Goal: Task Accomplishment & Management: Use online tool/utility

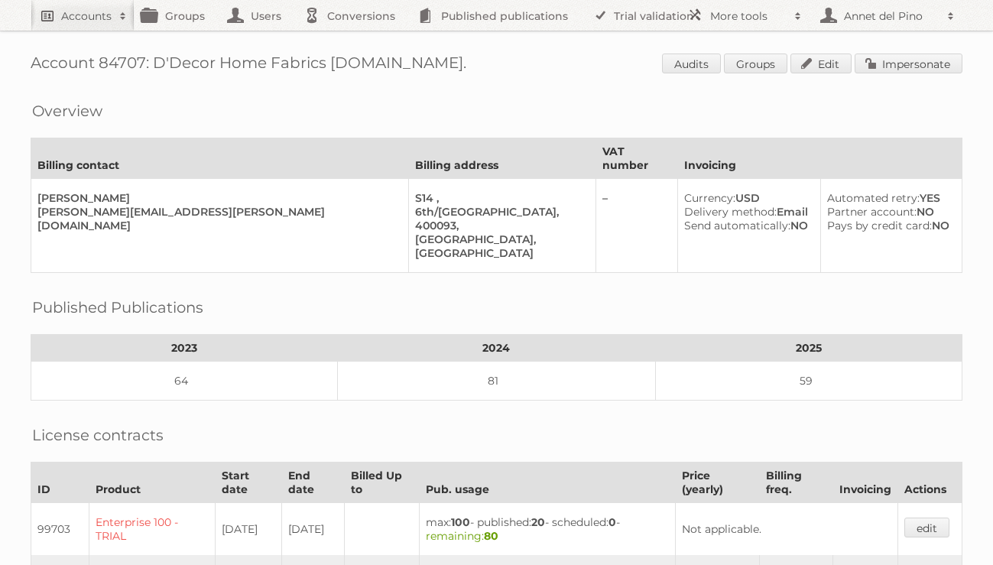
click at [56, 23] on link "Accounts" at bounding box center [83, 15] width 104 height 31
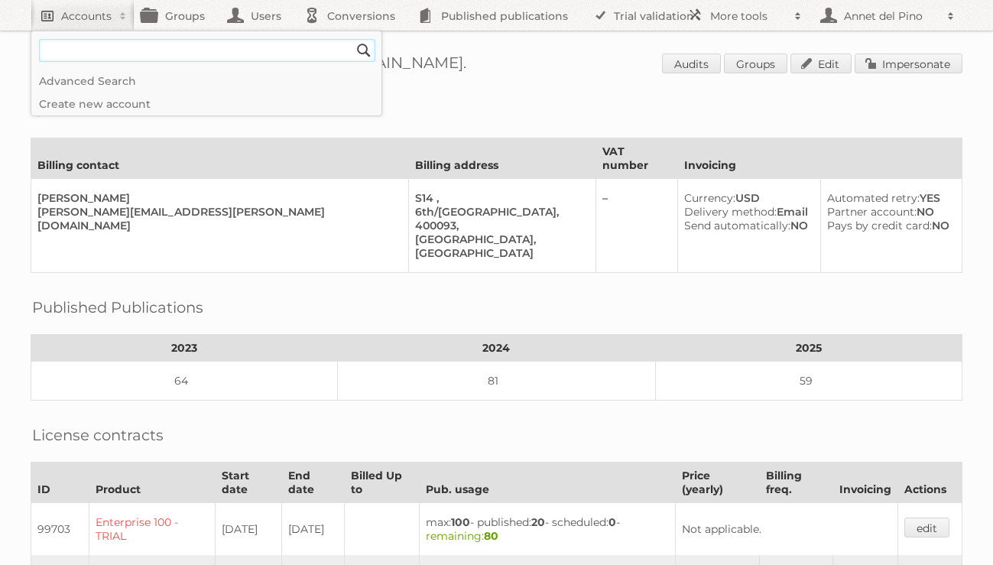
paste input"] "DUCATILLON"
type input"] "DUCATILLON"
click at [352, 39] on input "Search" at bounding box center [363, 50] width 23 height 23
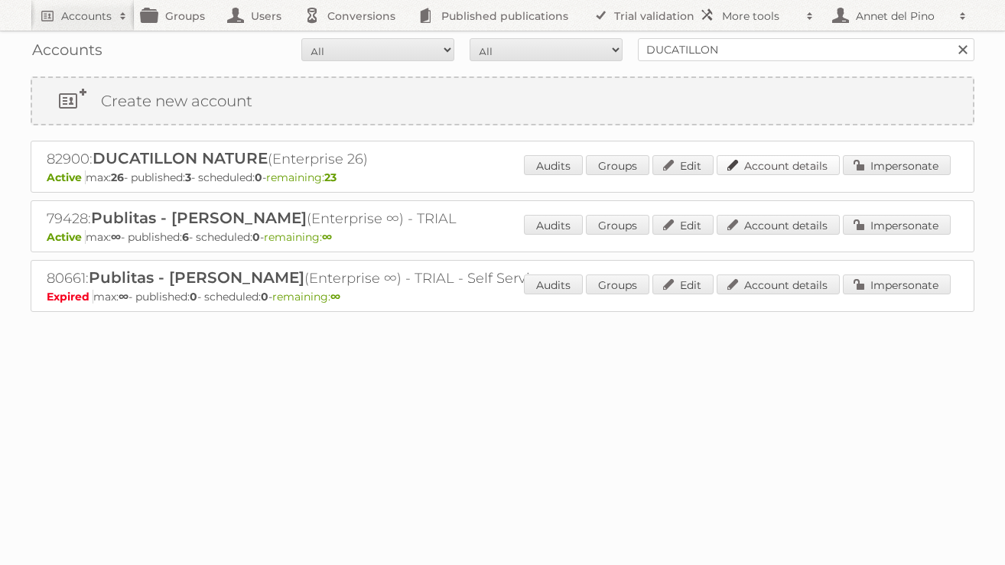
click at [771, 168] on link "Account details" at bounding box center [777, 165] width 123 height 20
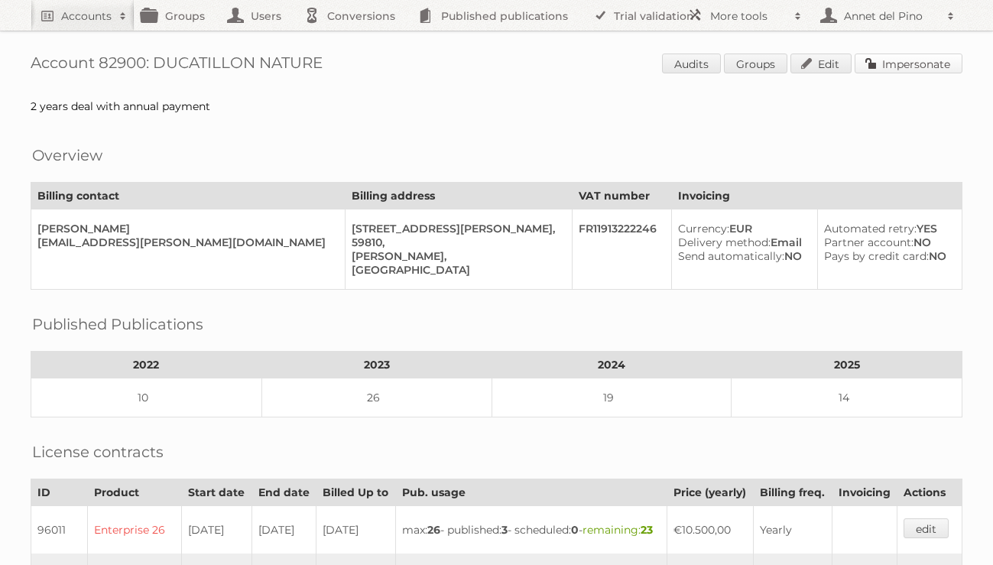
click at [920, 67] on link "Impersonate" at bounding box center [909, 64] width 108 height 20
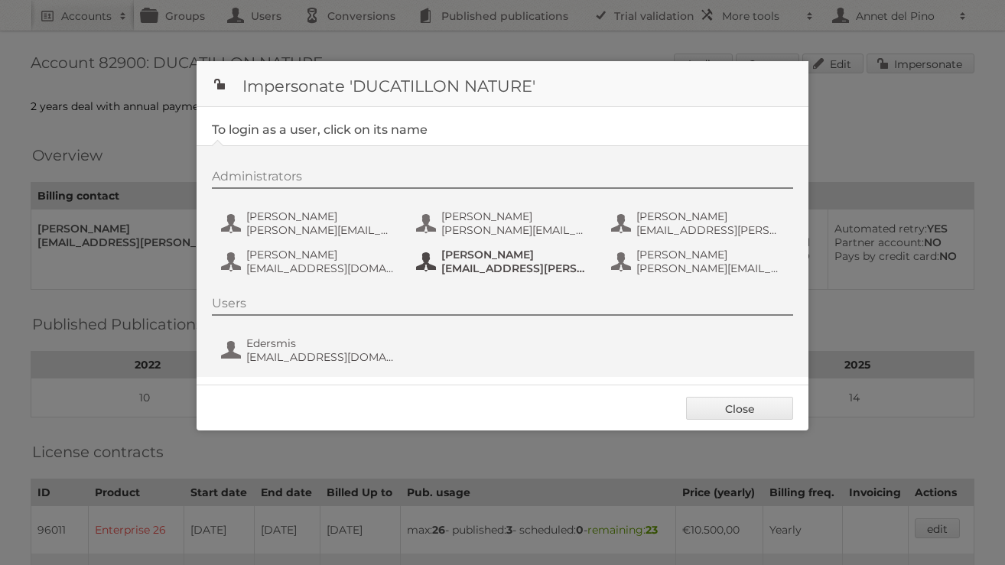
click at [521, 262] on span "maxime.jacquet@ducatillon.com" at bounding box center [515, 268] width 148 height 14
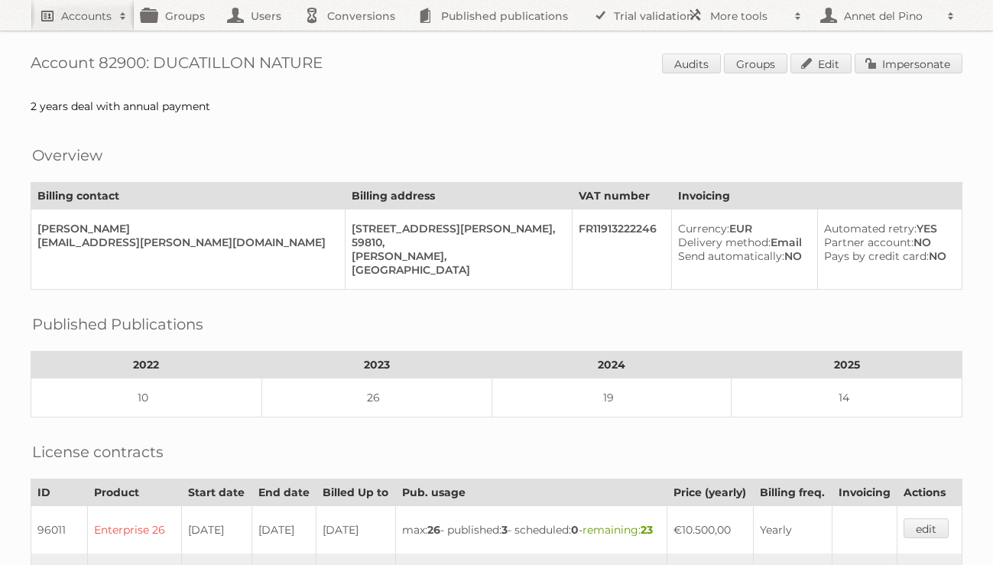
click at [121, 18] on span at bounding box center [123, 15] width 23 height 15
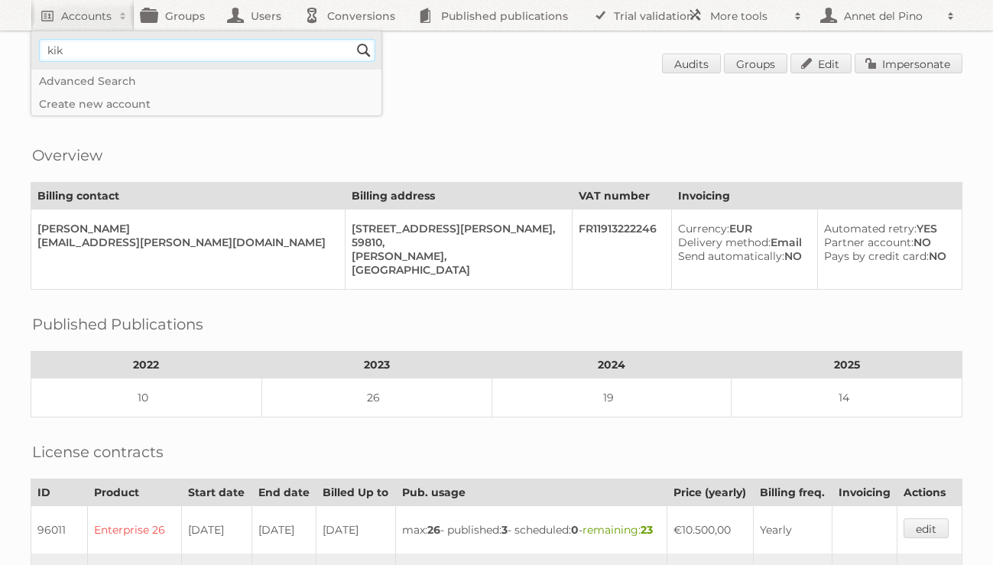
type input"] "KiK Textilien"
click at [371, 52] on input "Search" at bounding box center [363, 50] width 23 height 23
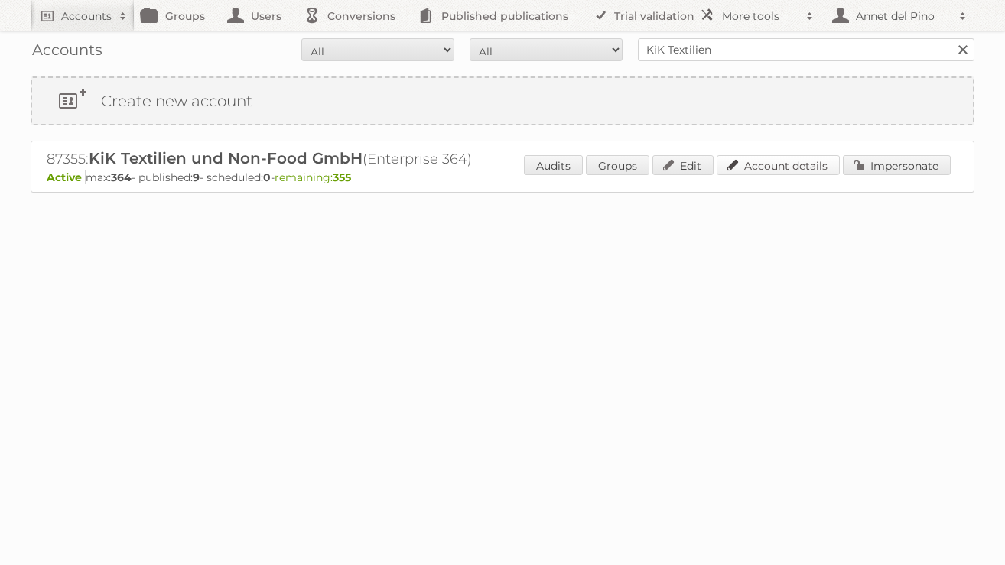
click at [751, 161] on link "Account details" at bounding box center [777, 165] width 123 height 20
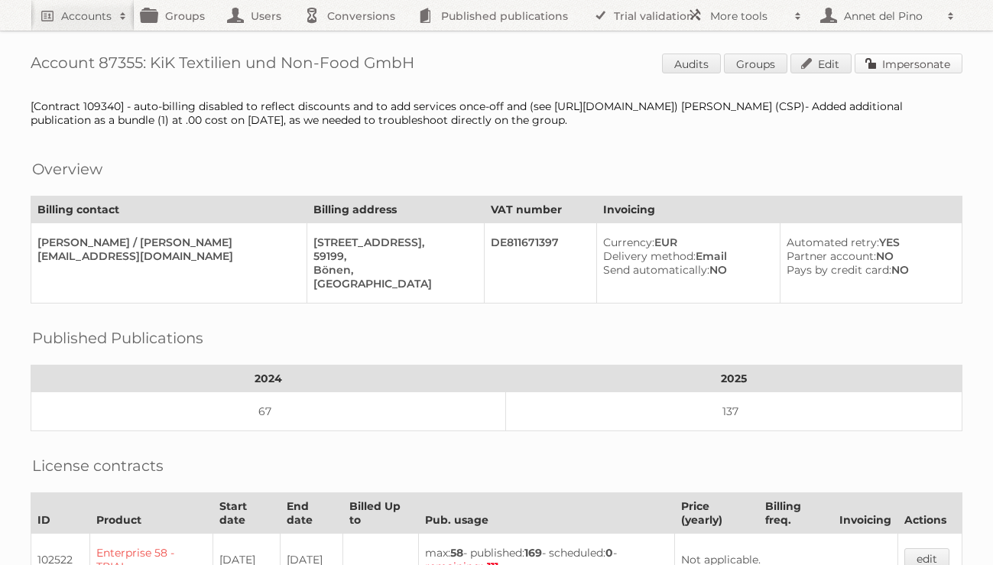
click at [898, 61] on link "Impersonate" at bounding box center [909, 64] width 108 height 20
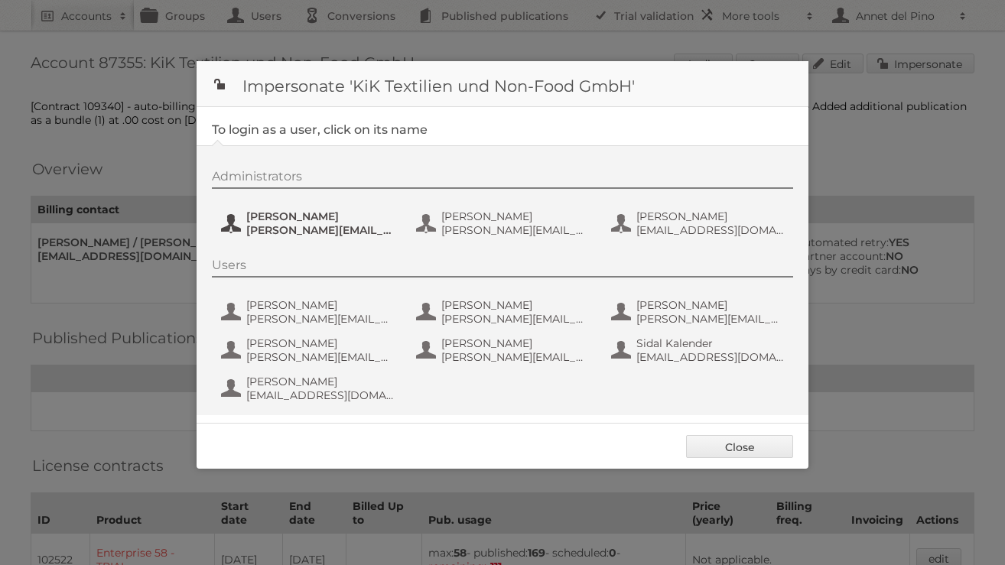
click at [310, 214] on span "[PERSON_NAME]" at bounding box center [320, 216] width 148 height 14
